Goal: Information Seeking & Learning: Learn about a topic

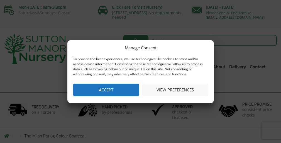
click at [103, 91] on button "Accept" at bounding box center [106, 90] width 66 height 13
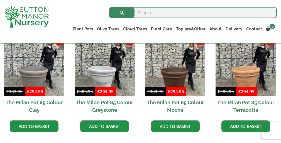
scroll to position [400, 0]
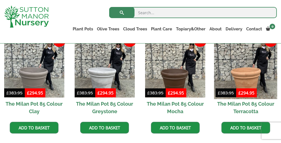
click at [244, 74] on img at bounding box center [245, 67] width 63 height 63
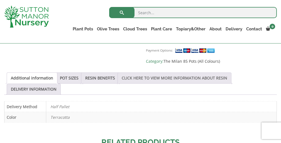
scroll to position [280, 0]
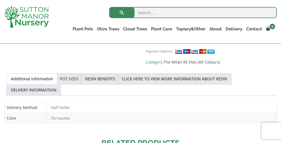
click at [78, 74] on link "POT SIZES" at bounding box center [69, 79] width 19 height 11
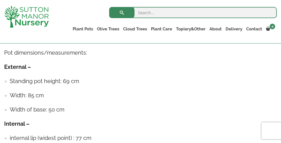
scroll to position [352, 0]
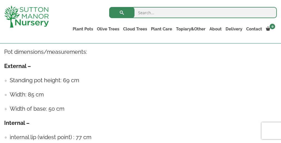
click at [154, 11] on input "search" at bounding box center [193, 12] width 168 height 11
type input "90cmx90cm pots"
click at [122, 13] on button "submit" at bounding box center [121, 12] width 25 height 11
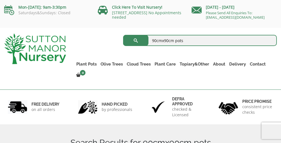
click at [157, 41] on input "90cmx90cm pots" at bounding box center [200, 40] width 154 height 11
type input "85cmx90cm pots"
click at [136, 40] on button "submit" at bounding box center [135, 40] width 25 height 11
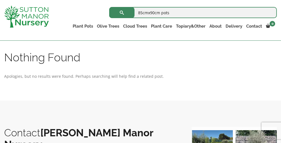
scroll to position [125, 0]
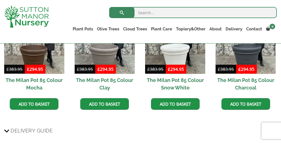
scroll to position [423, 0]
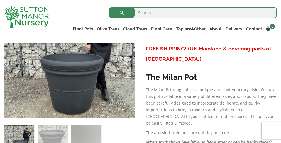
scroll to position [145, 0]
